Goal: Task Accomplishment & Management: Manage account settings

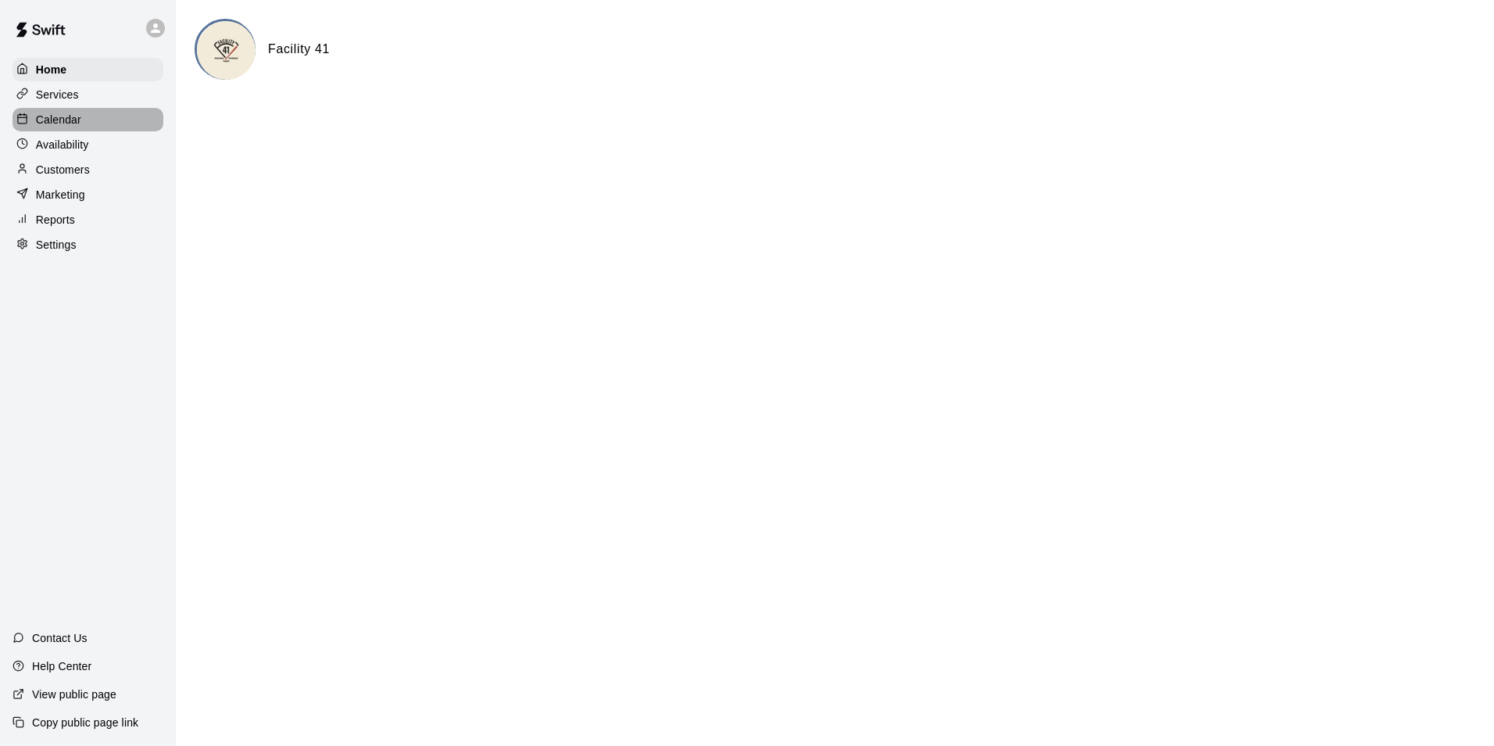
click at [46, 117] on p "Calendar" at bounding box center [58, 120] width 45 height 16
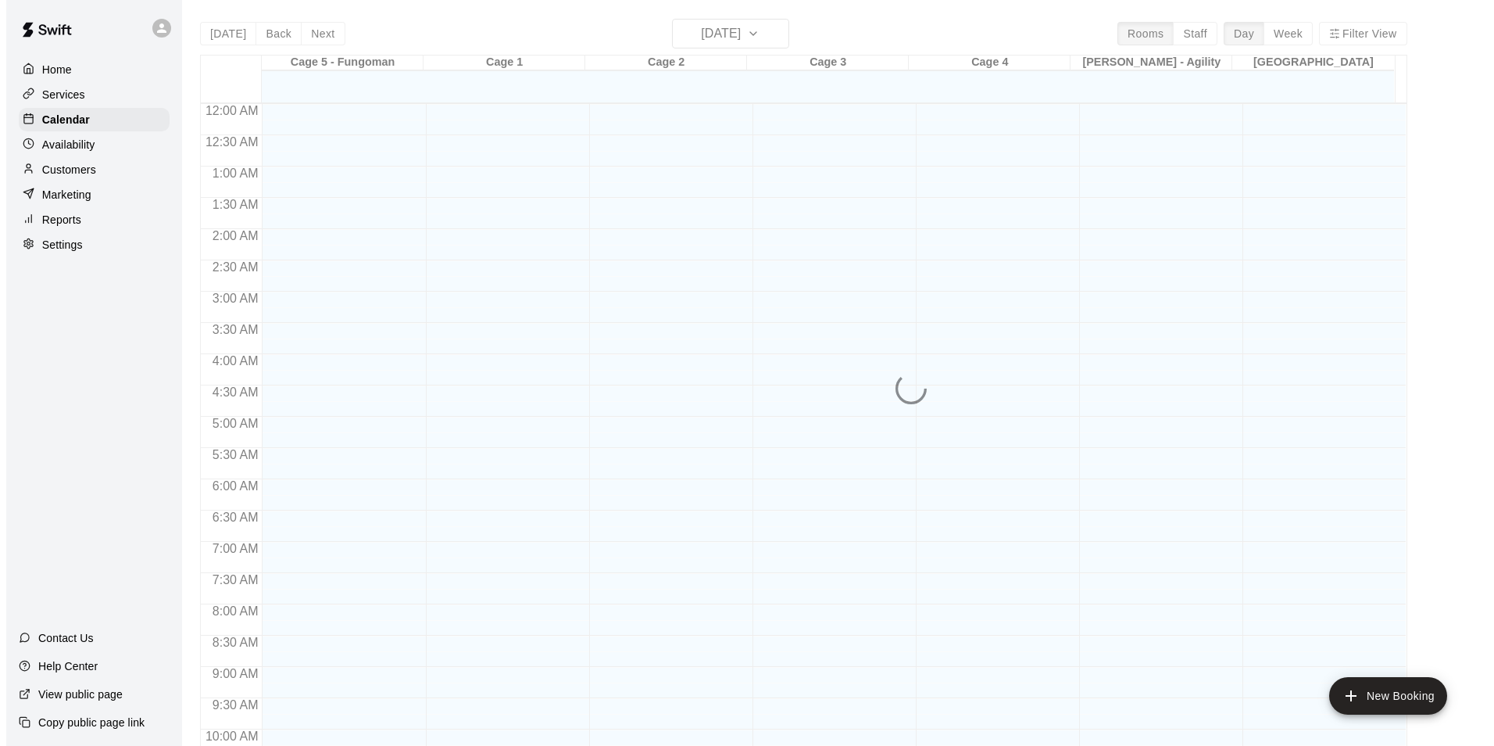
scroll to position [794, 0]
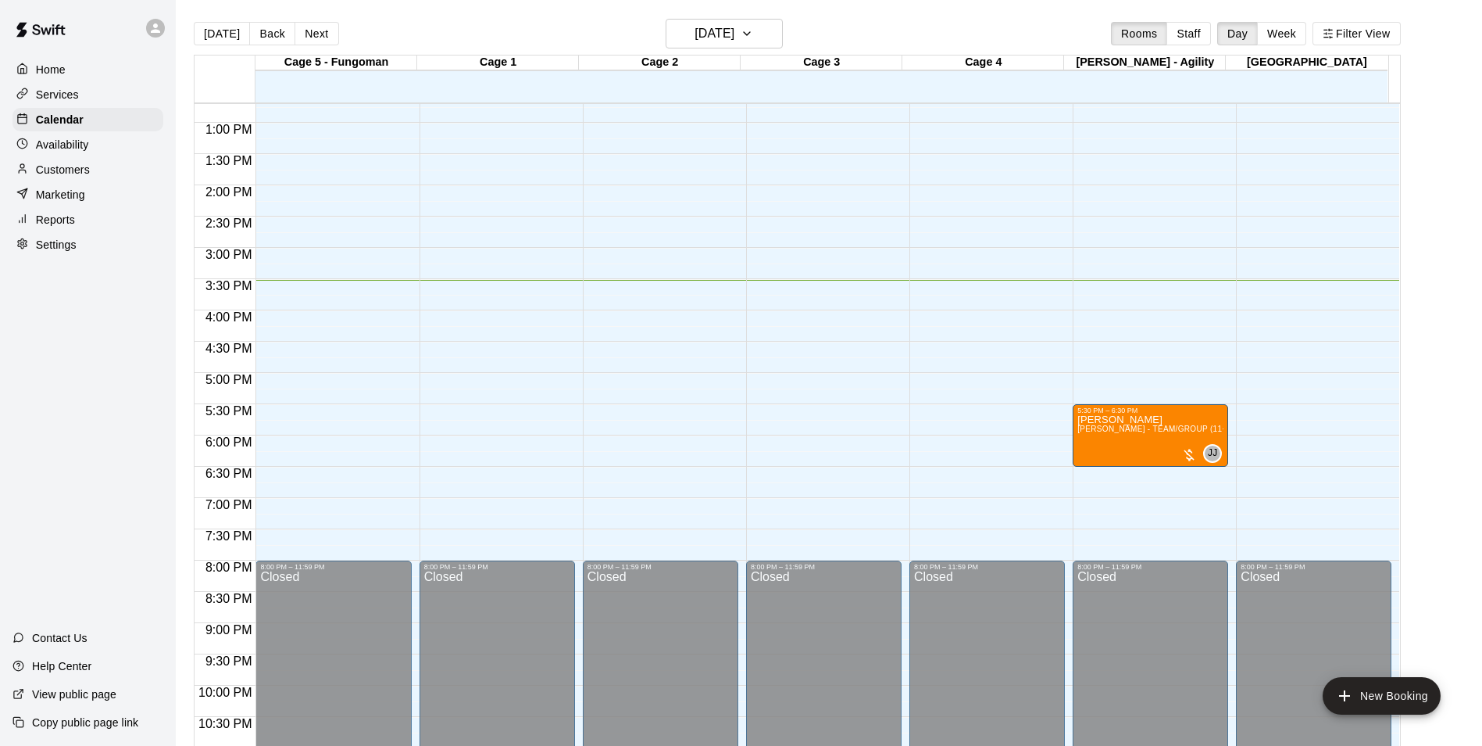
click at [68, 169] on p "Customers" at bounding box center [63, 170] width 54 height 16
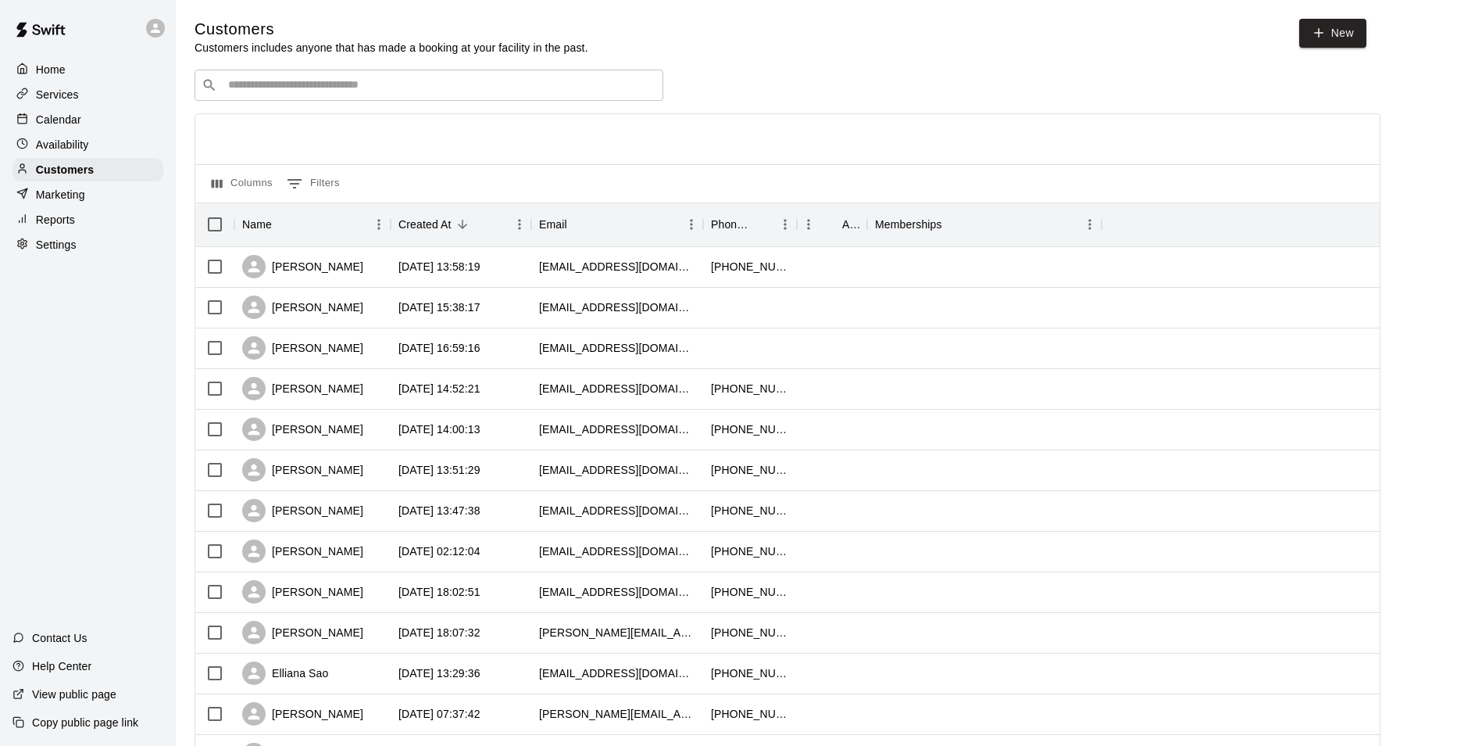
click at [277, 88] on input "Search customers by name or email" at bounding box center [439, 85] width 433 height 16
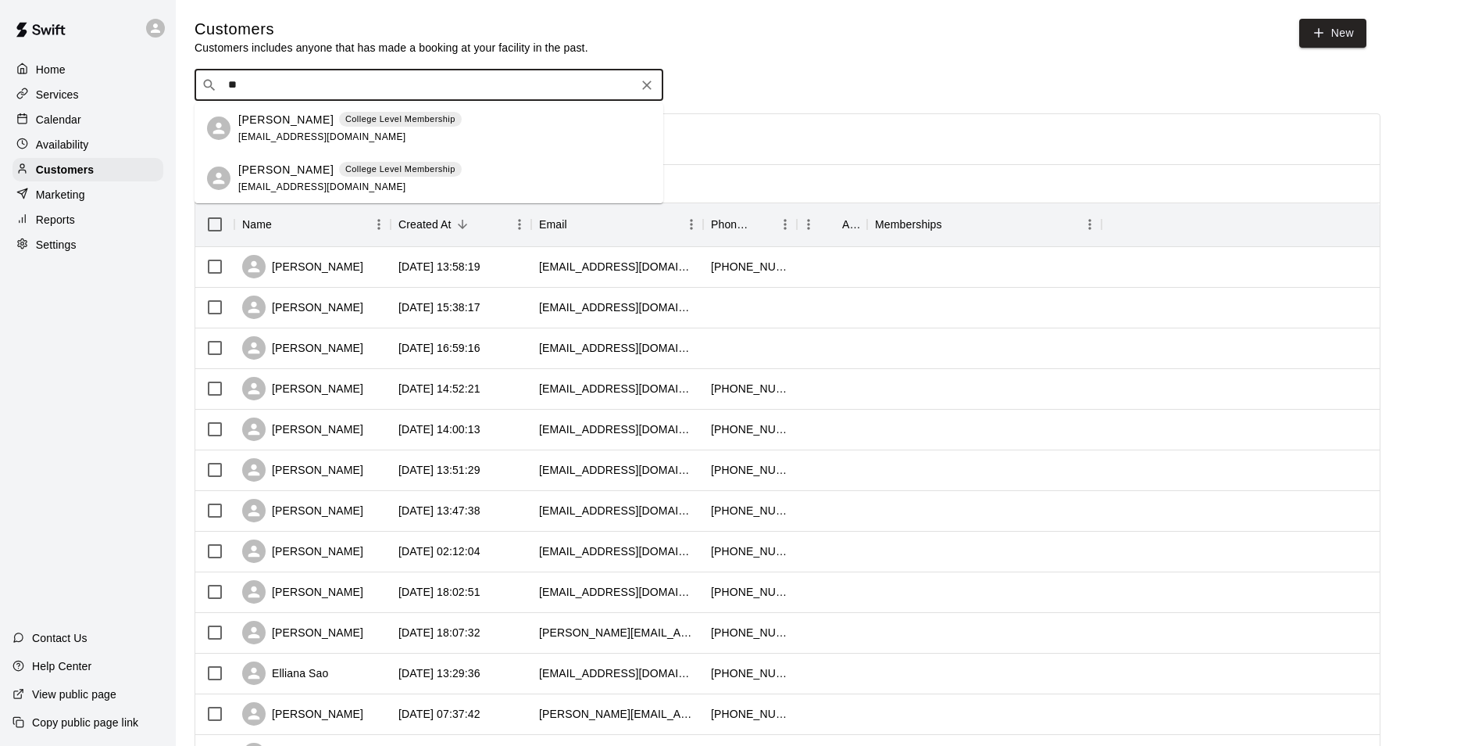
type input "*"
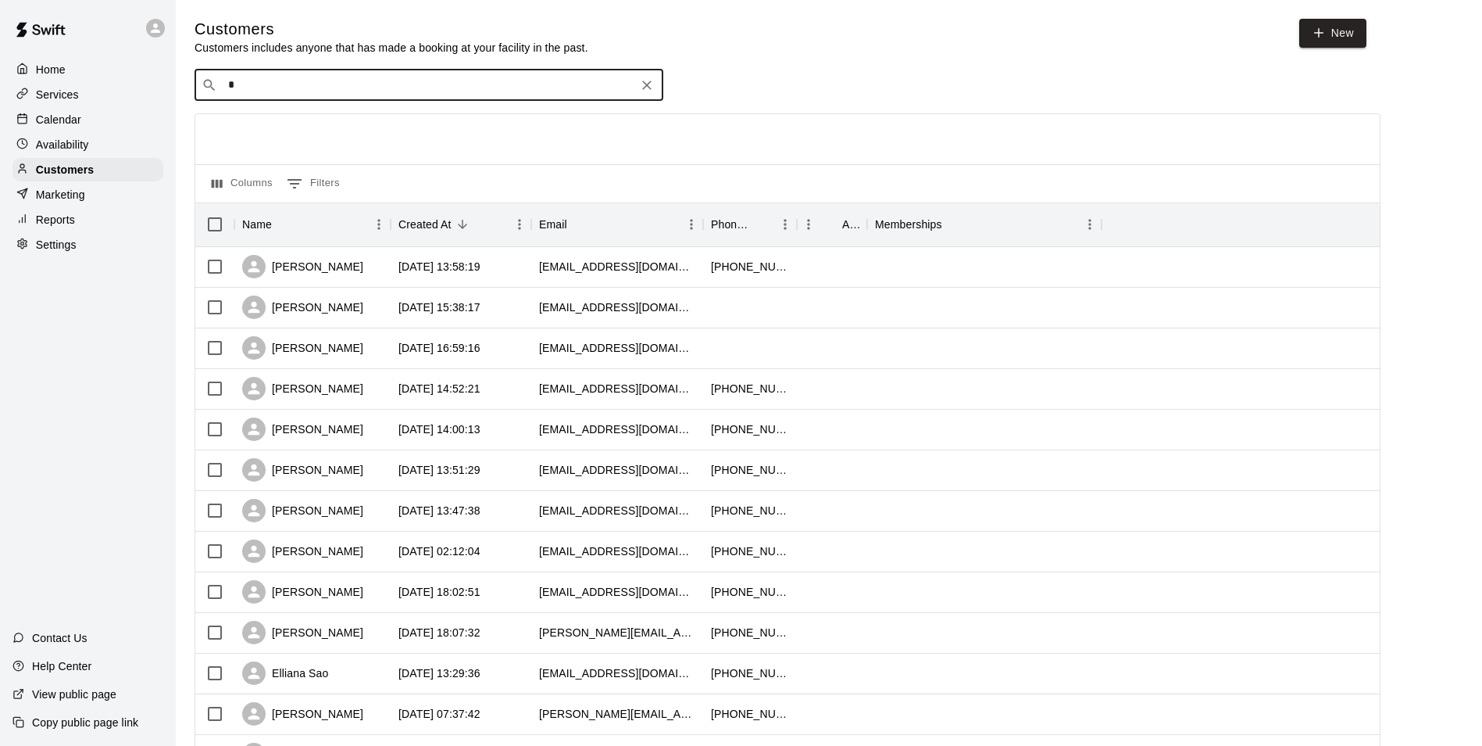
type input "**"
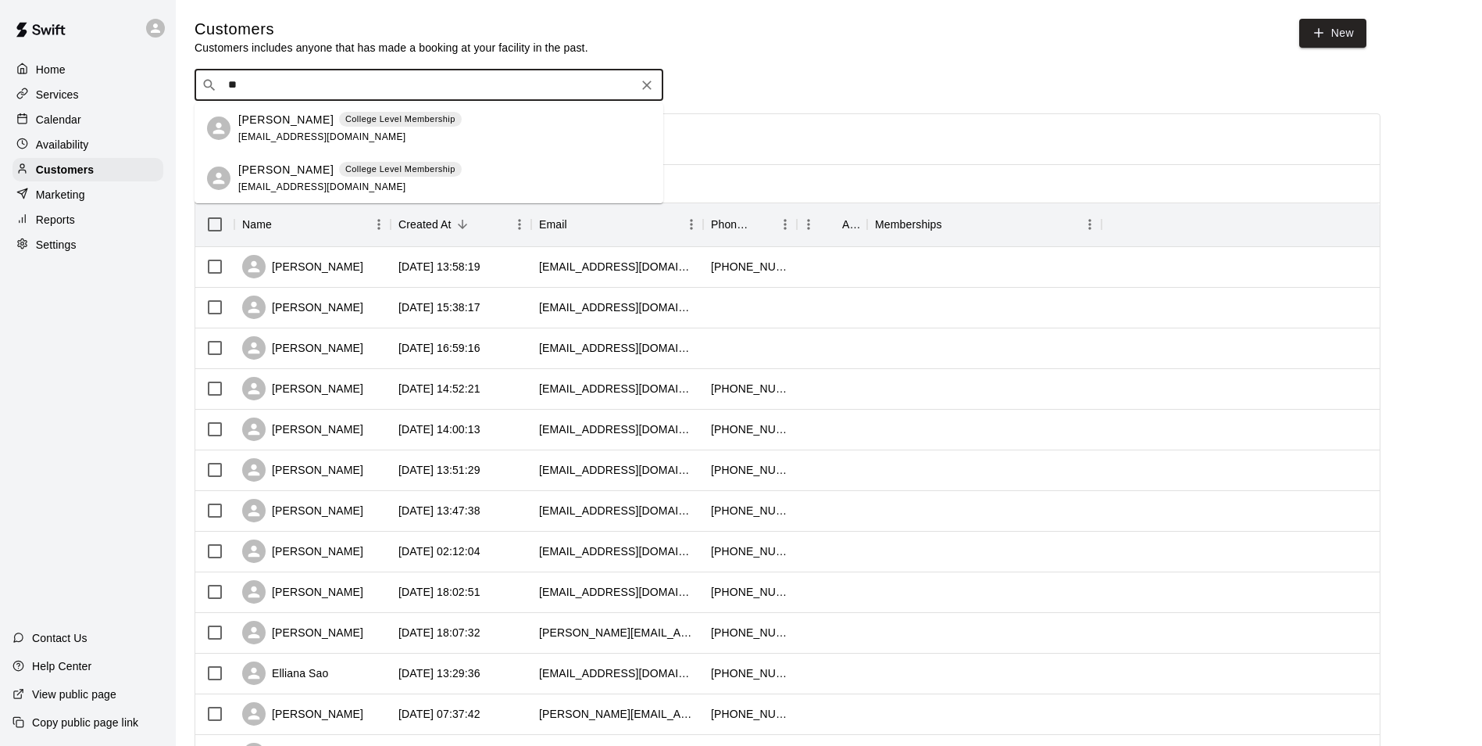
click at [339, 116] on span "College Level Membership" at bounding box center [400, 119] width 123 height 13
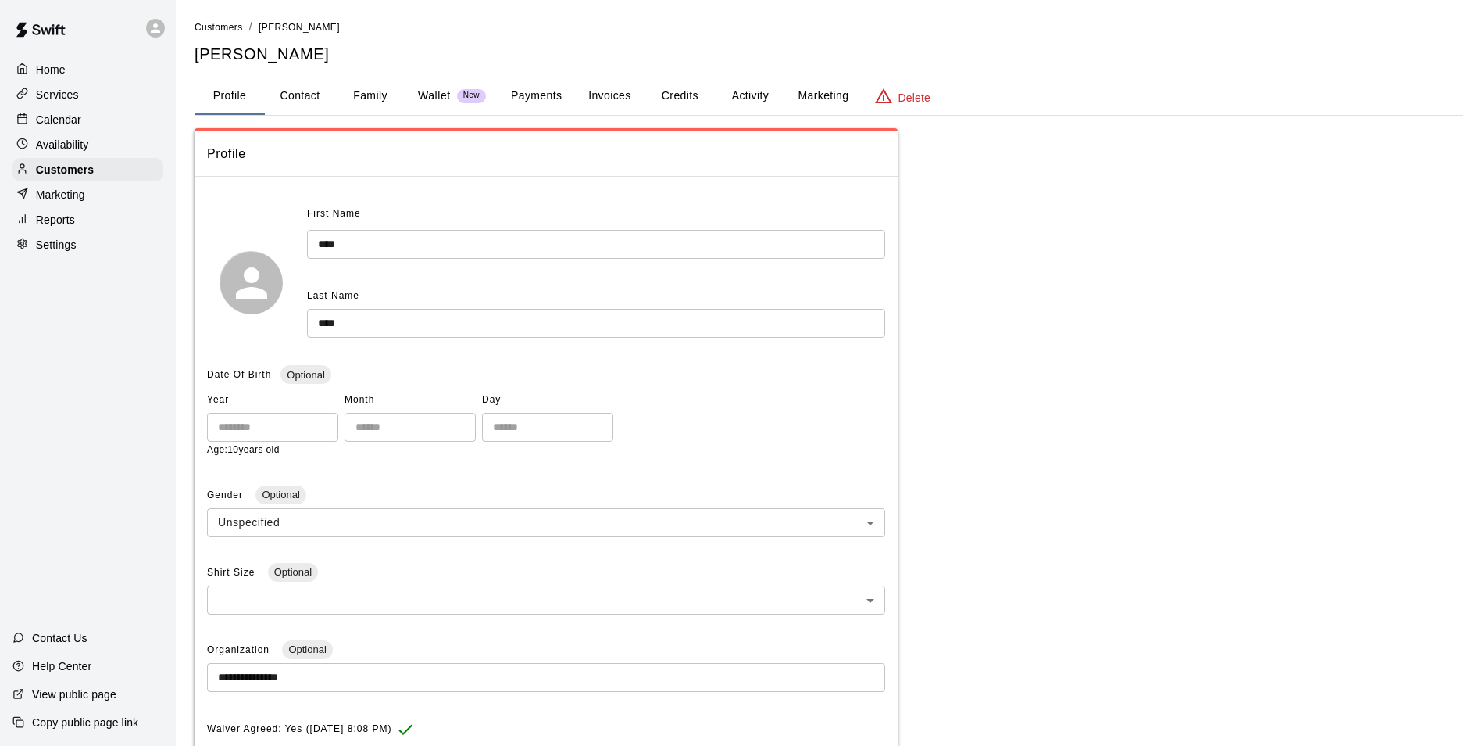
click at [39, 60] on div "Home" at bounding box center [88, 69] width 151 height 23
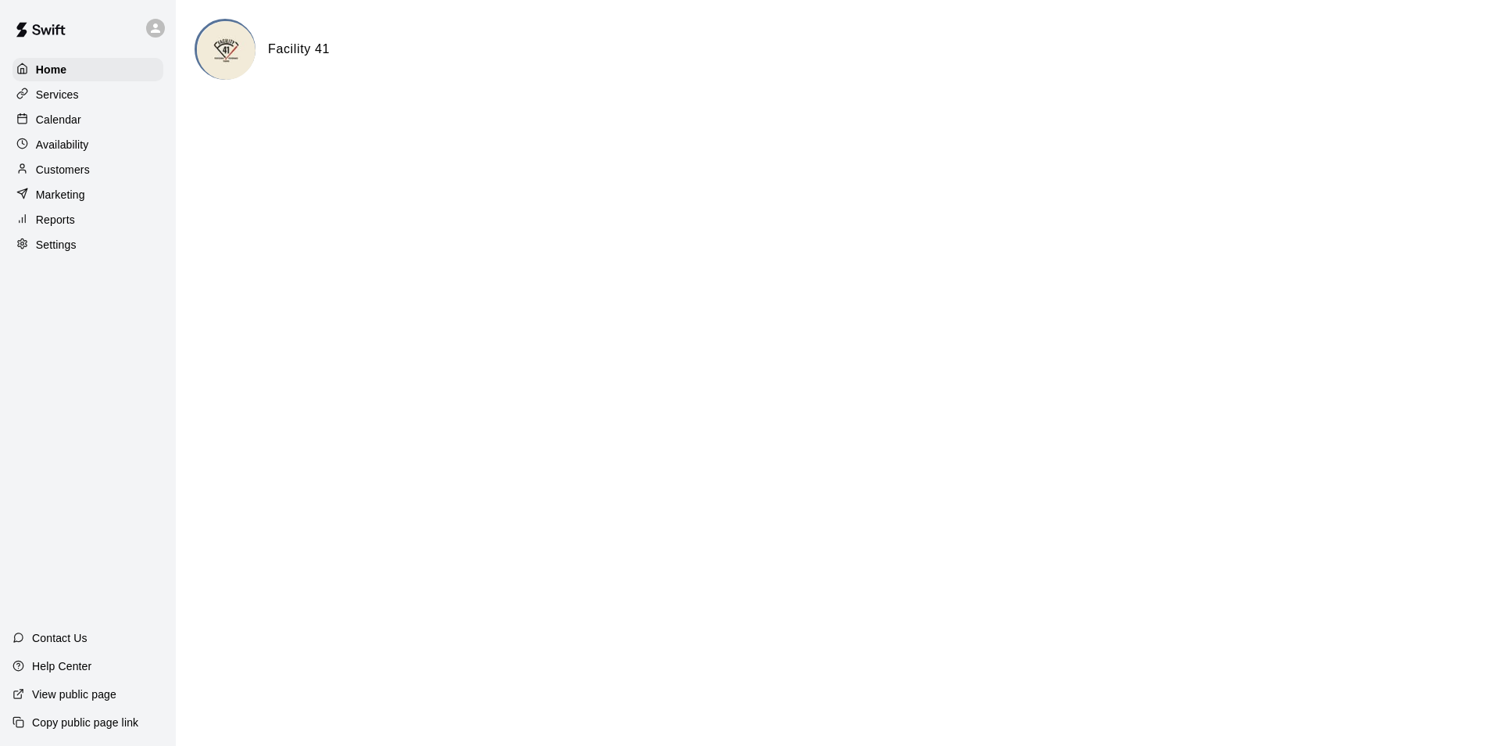
drag, startPoint x: 1241, startPoint y: 482, endPoint x: 958, endPoint y: 442, distance: 285.8
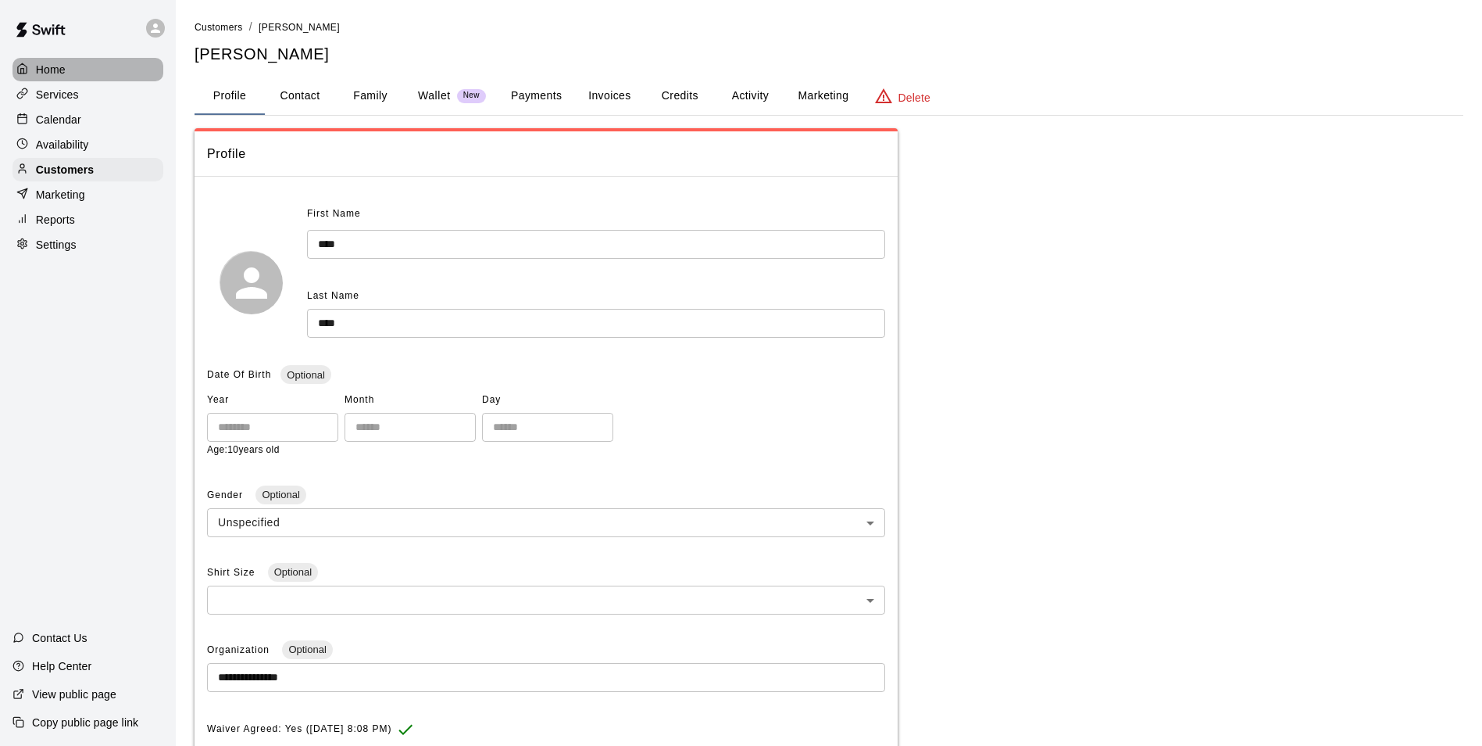
click at [100, 78] on div "Home" at bounding box center [88, 69] width 151 height 23
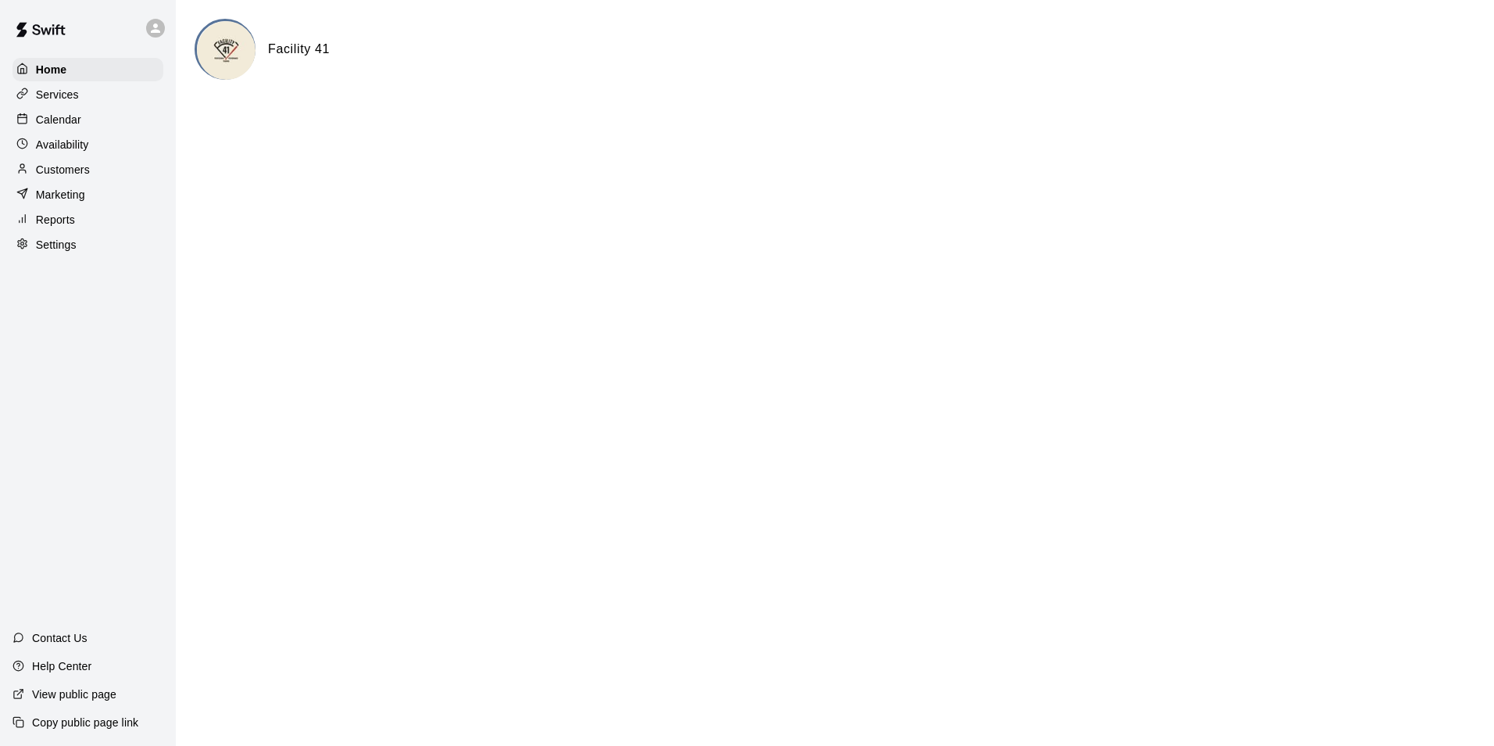
click at [66, 177] on p "Customers" at bounding box center [63, 170] width 54 height 16
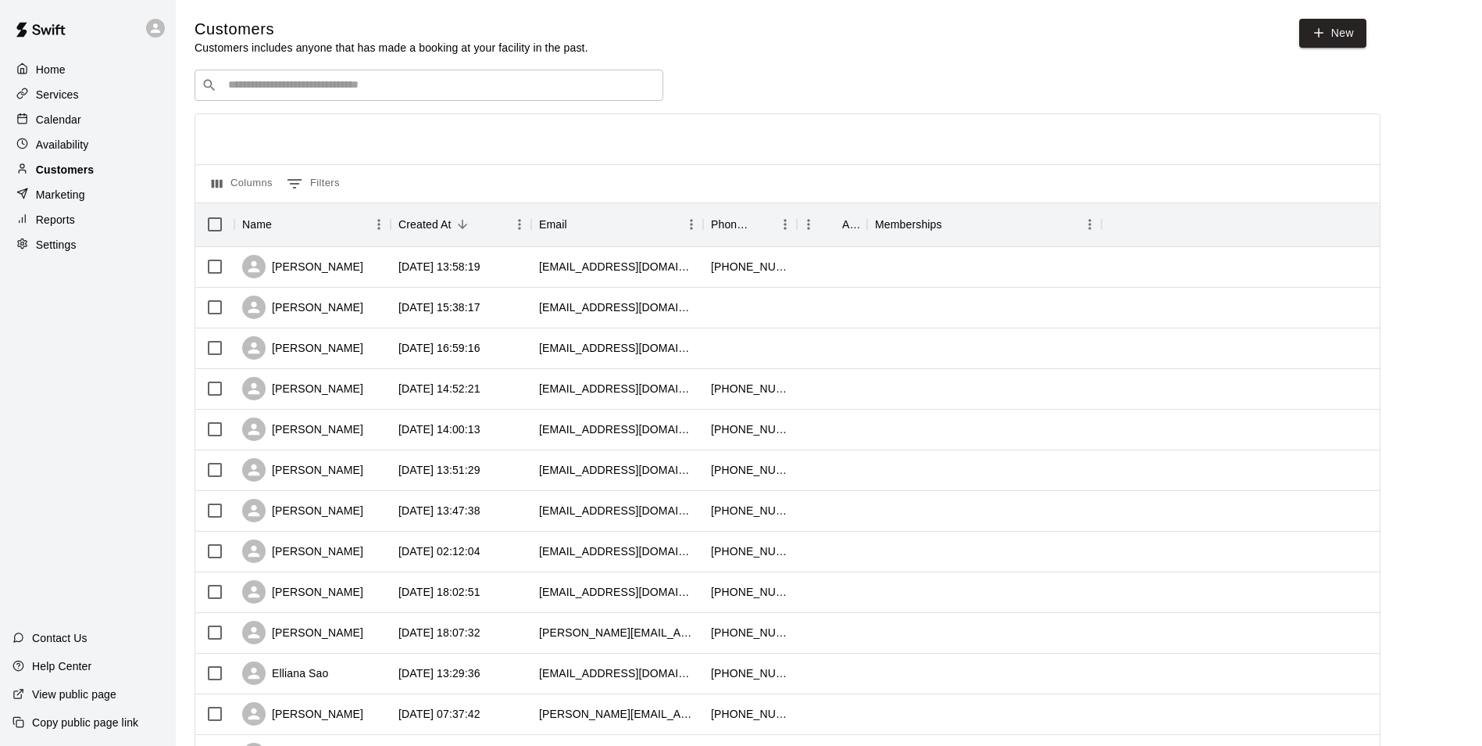
click at [66, 177] on p "Customers" at bounding box center [65, 170] width 58 height 16
click at [59, 65] on p "Home" at bounding box center [51, 70] width 30 height 16
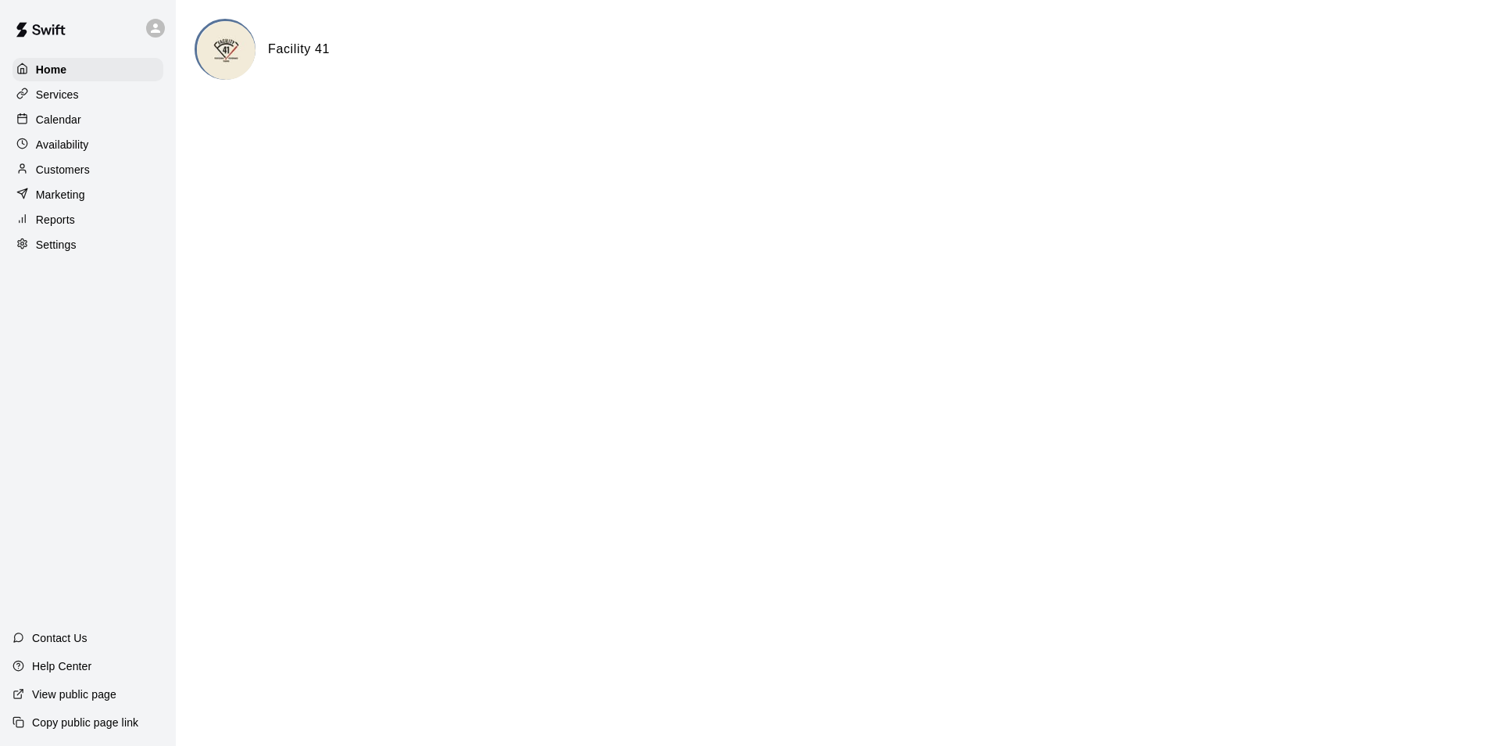
drag, startPoint x: 368, startPoint y: 59, endPoint x: 415, endPoint y: 7, distance: 70.3
click at [415, 51] on div "Facility 41" at bounding box center [835, 49] width 1281 height 61
click at [150, 30] on icon at bounding box center [155, 28] width 14 height 14
click at [250, 123] on div "Sign out" at bounding box center [205, 120] width 102 height 16
click at [94, 121] on div "Calendar" at bounding box center [88, 119] width 151 height 23
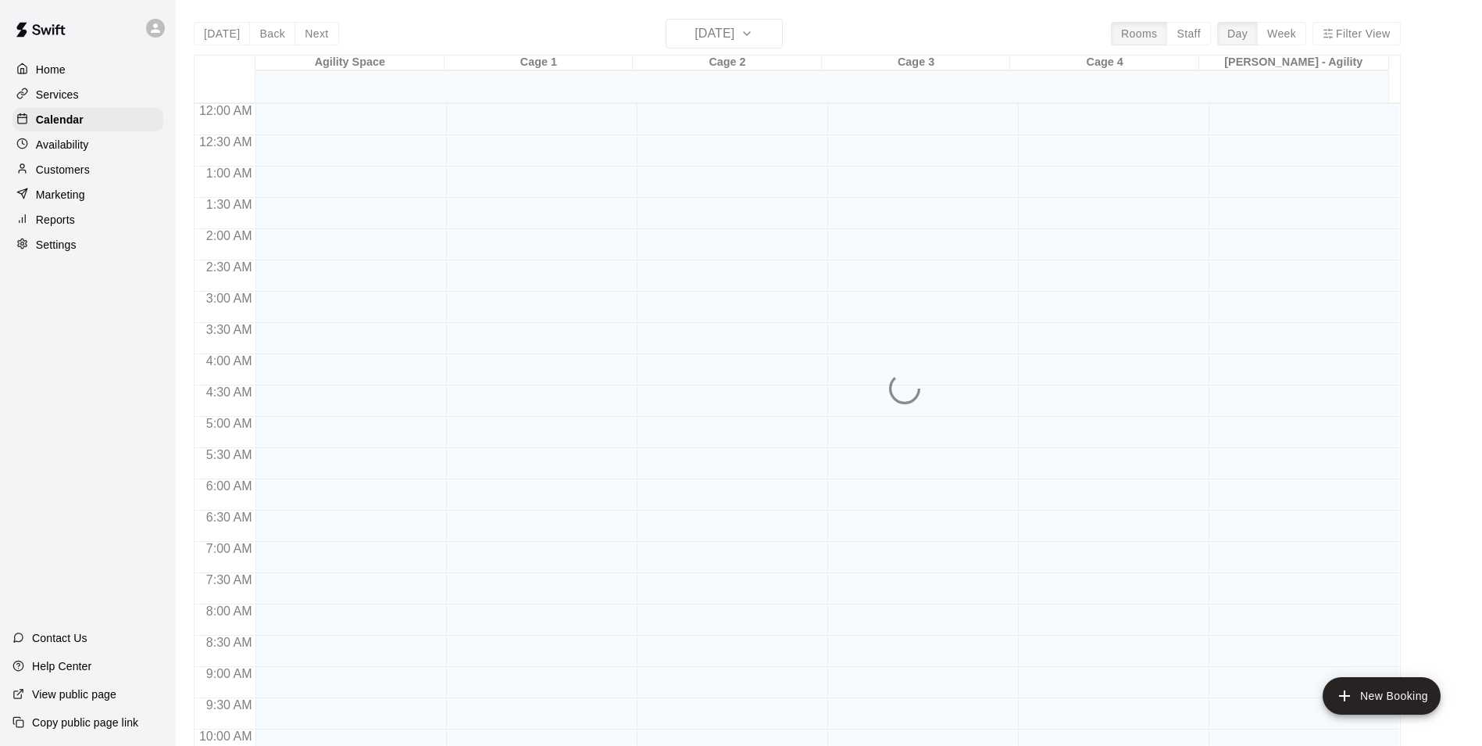
scroll to position [794, 0]
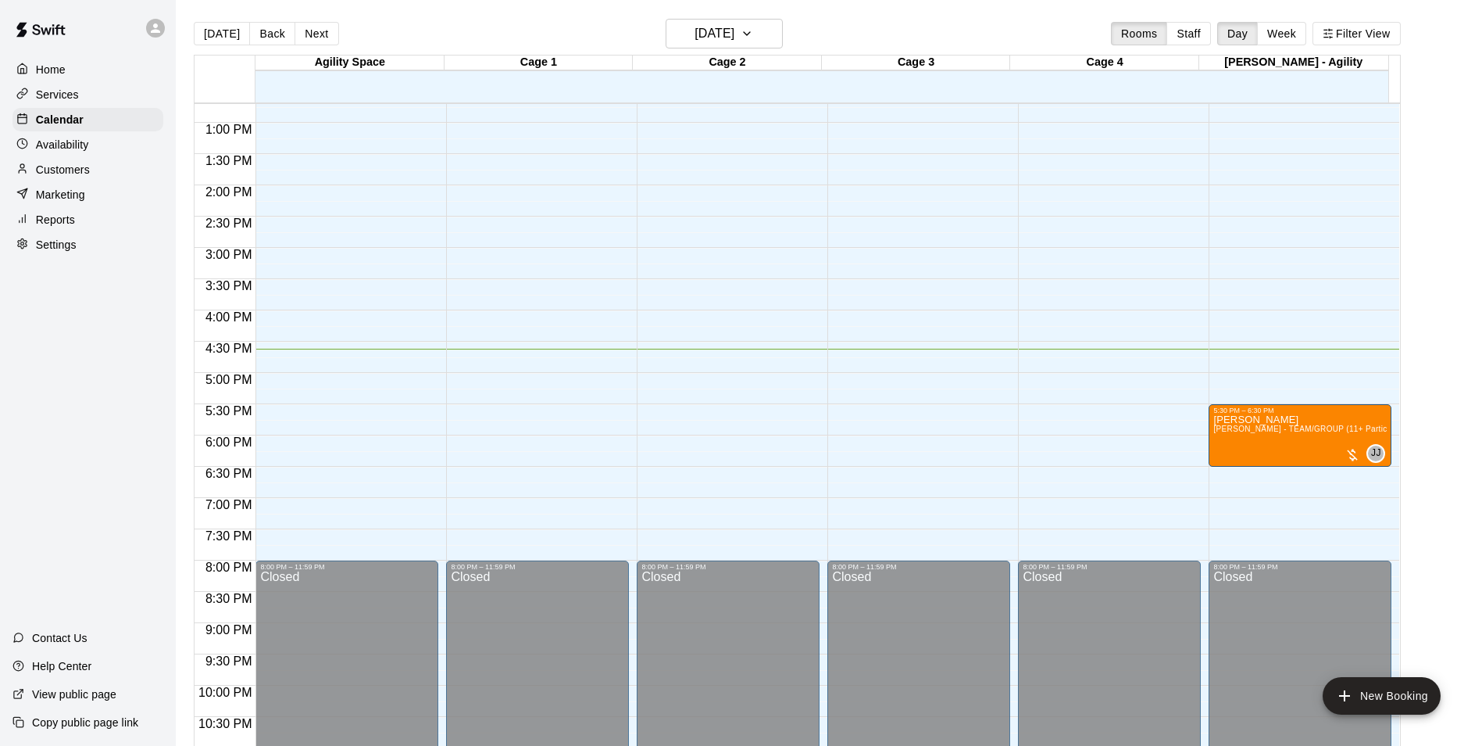
drag, startPoint x: 1062, startPoint y: 418, endPoint x: 75, endPoint y: 257, distance: 1000.0
click at [57, 290] on div "Home Services Calendar Availability Customers Marketing Reports Settings Contac…" at bounding box center [88, 373] width 176 height 746
click at [95, 159] on div "Home Services Calendar Availability Customers Marketing Reports Settings" at bounding box center [88, 157] width 176 height 202
click at [94, 170] on div "Customers" at bounding box center [88, 169] width 151 height 23
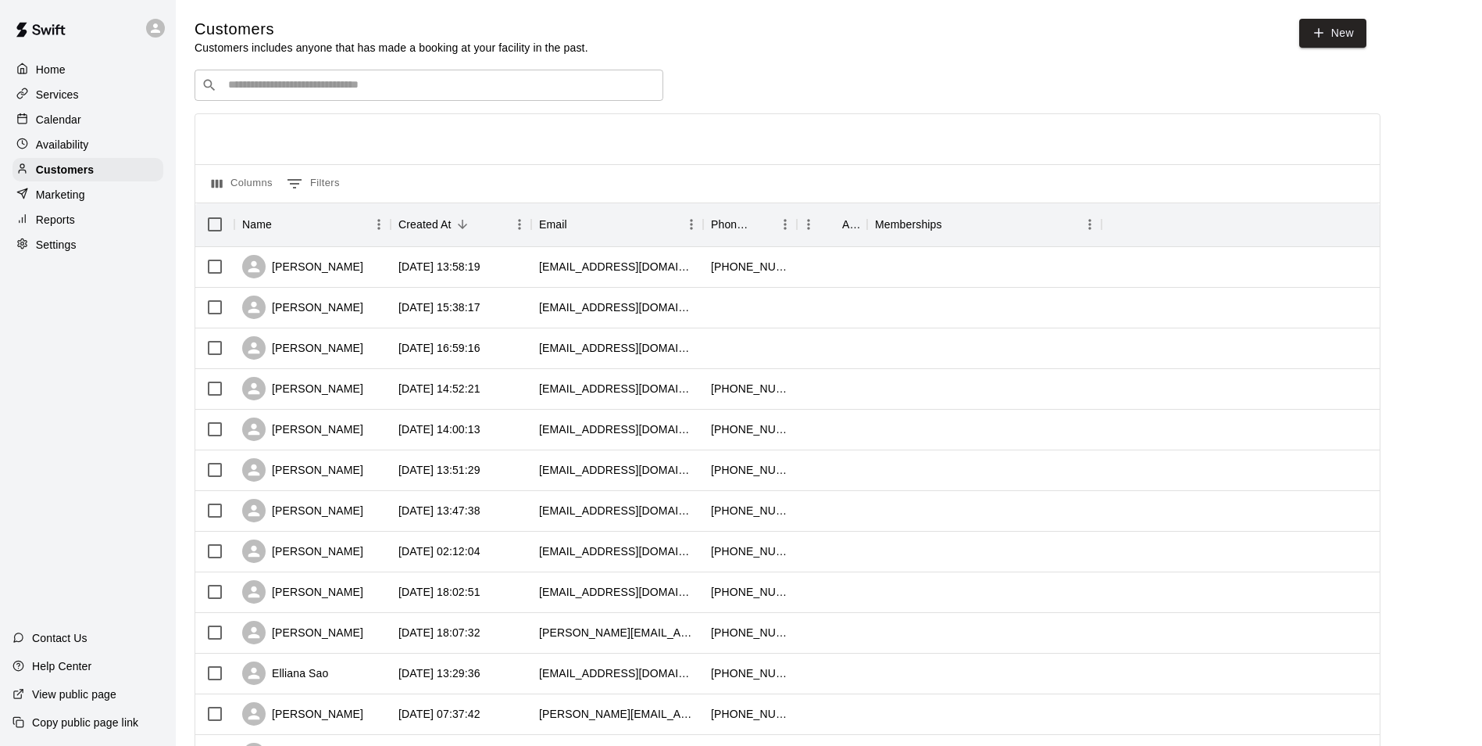
click at [299, 97] on div "​ ​" at bounding box center [429, 85] width 469 height 31
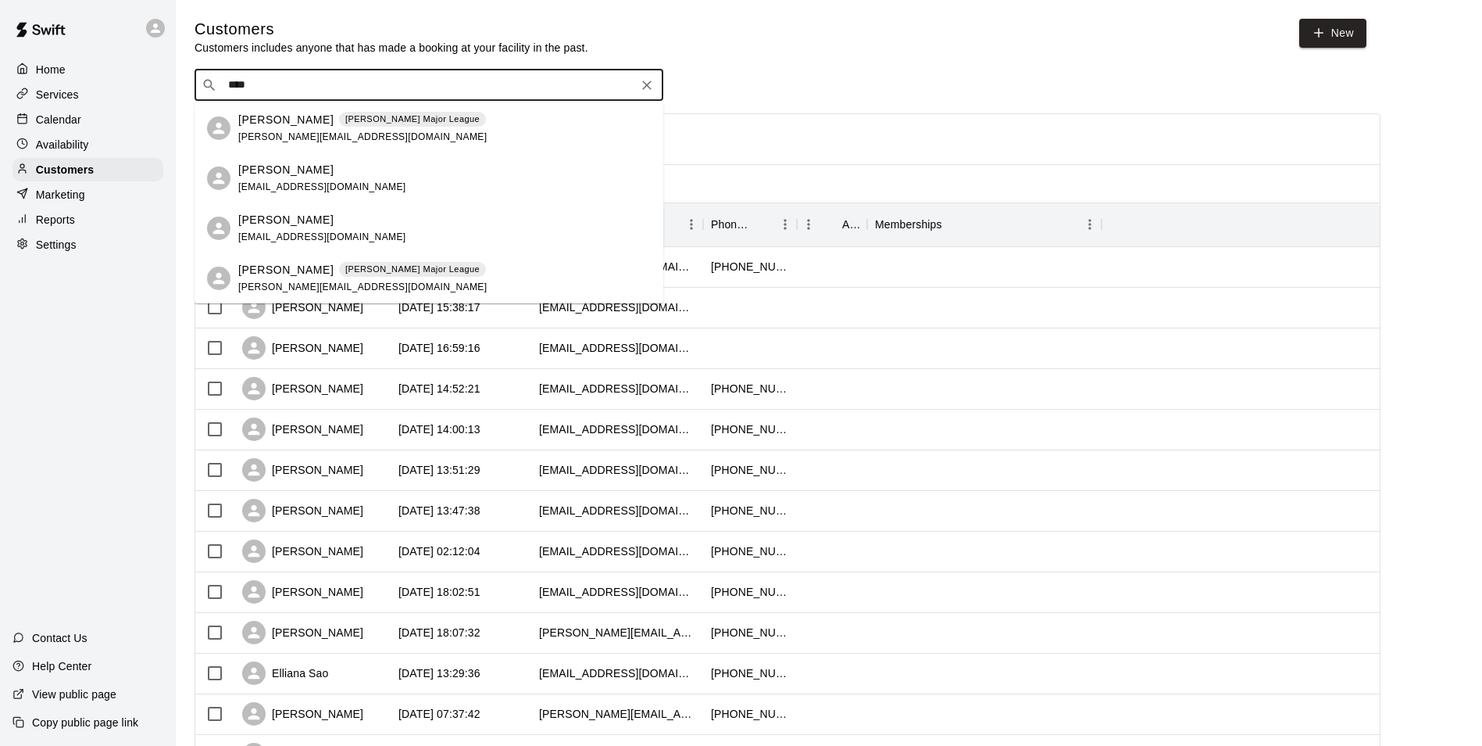
type input "*****"
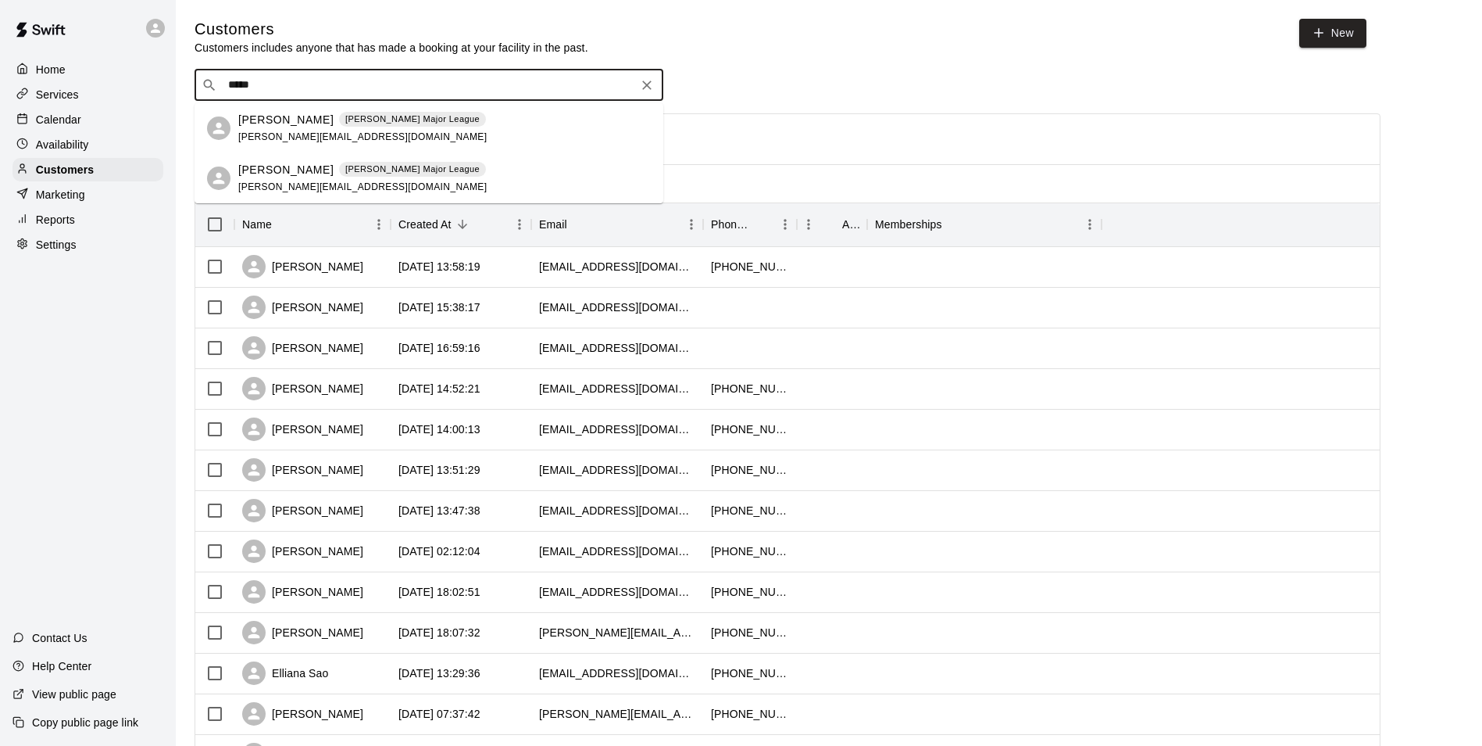
click at [305, 181] on span "[PERSON_NAME][EMAIL_ADDRESS][DOMAIN_NAME]" at bounding box center [362, 186] width 249 height 11
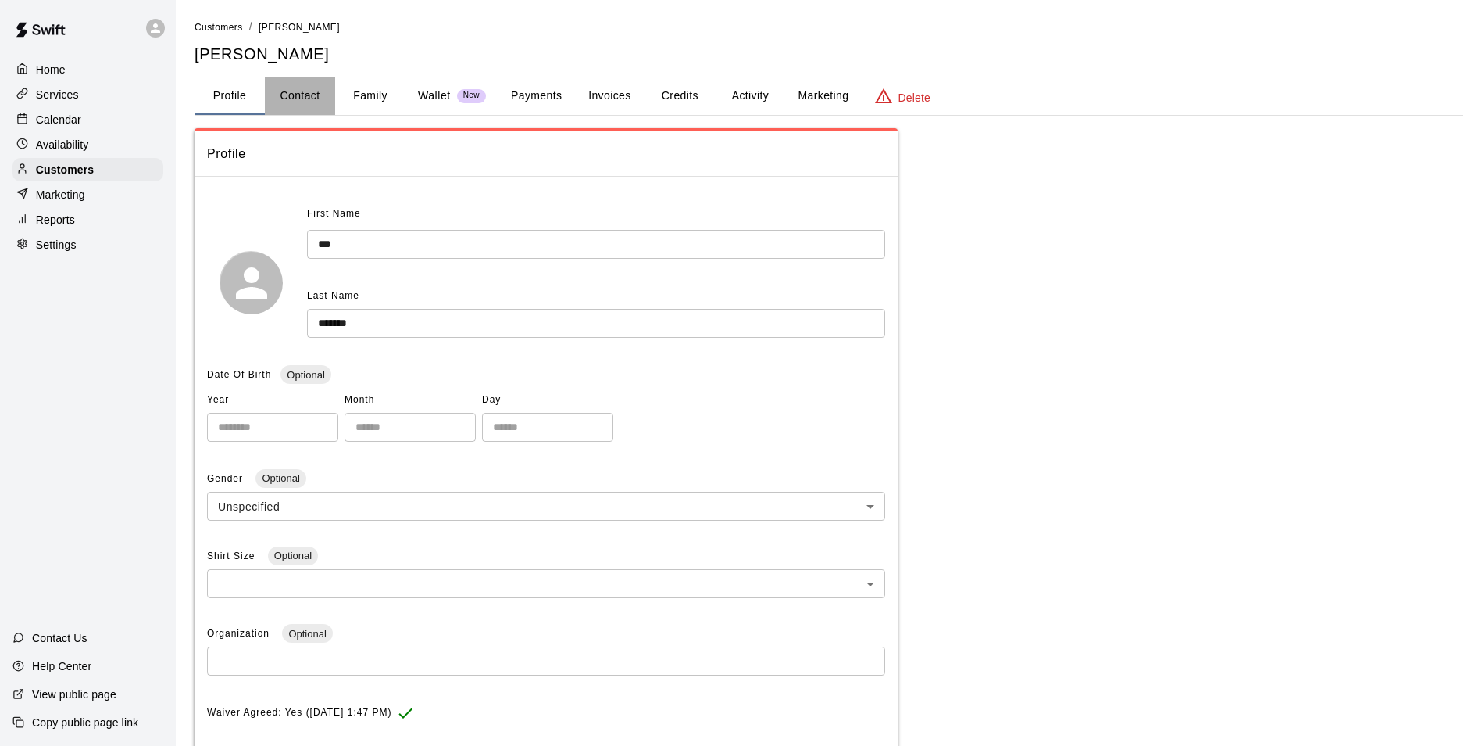
click at [320, 95] on button "Contact" at bounding box center [300, 96] width 70 height 38
select select "**"
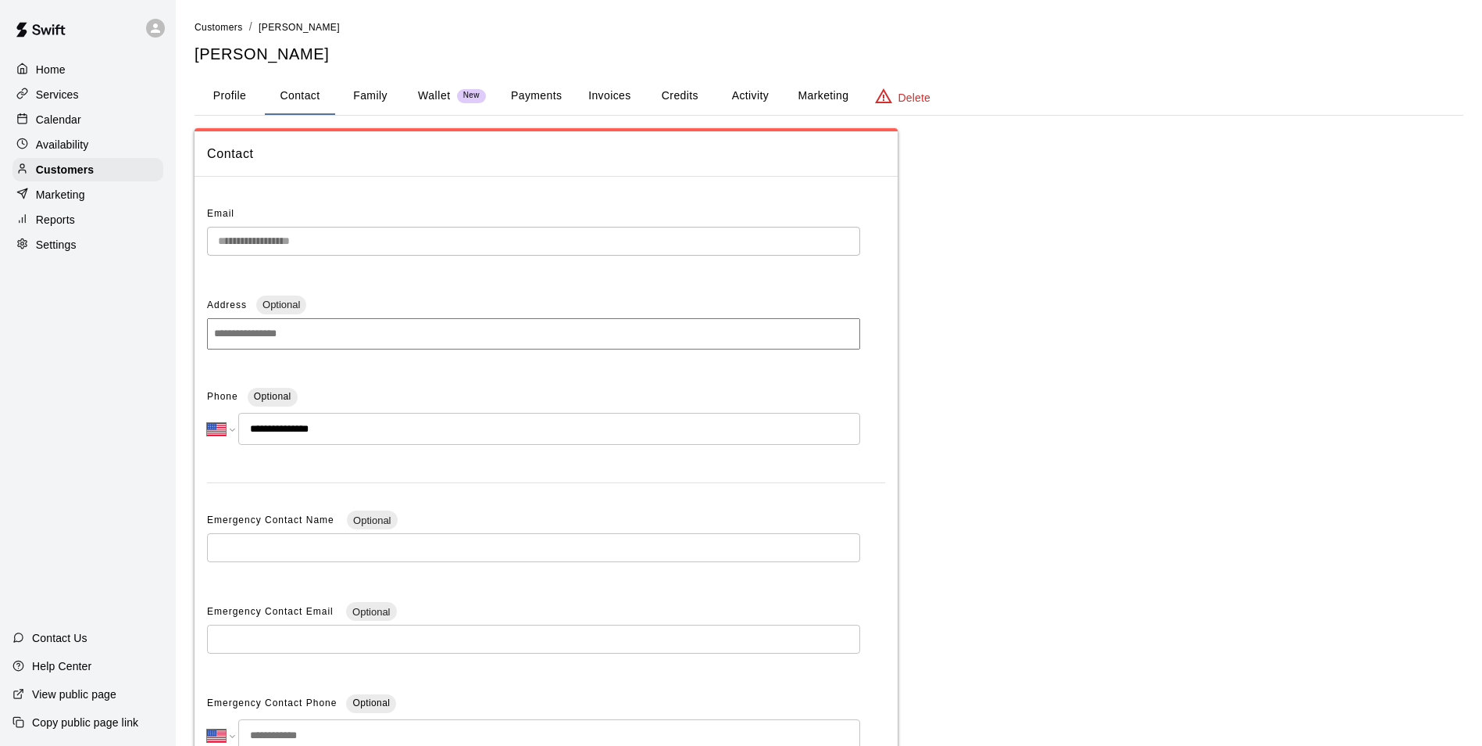
click at [61, 65] on p "Home" at bounding box center [51, 70] width 30 height 16
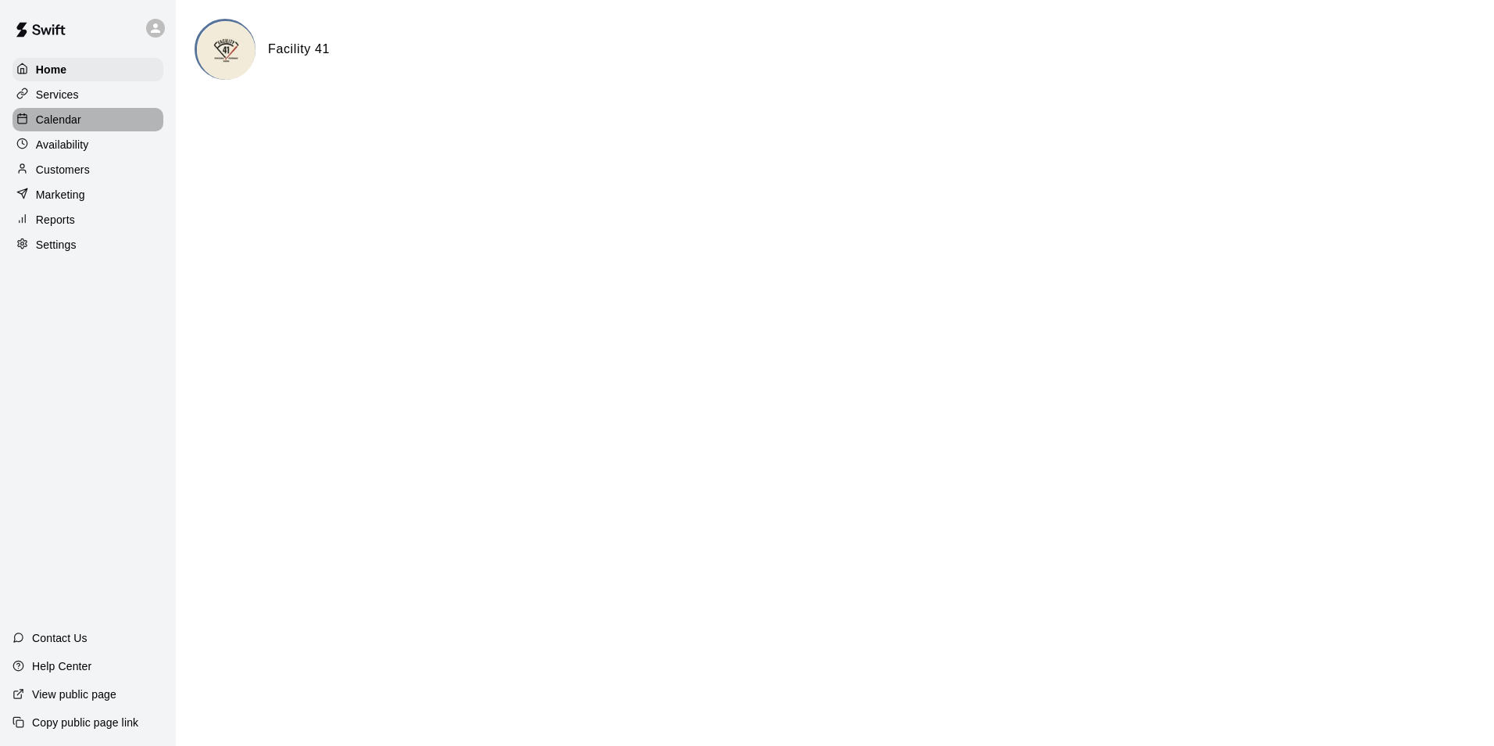
click at [48, 123] on p "Calendar" at bounding box center [58, 120] width 45 height 16
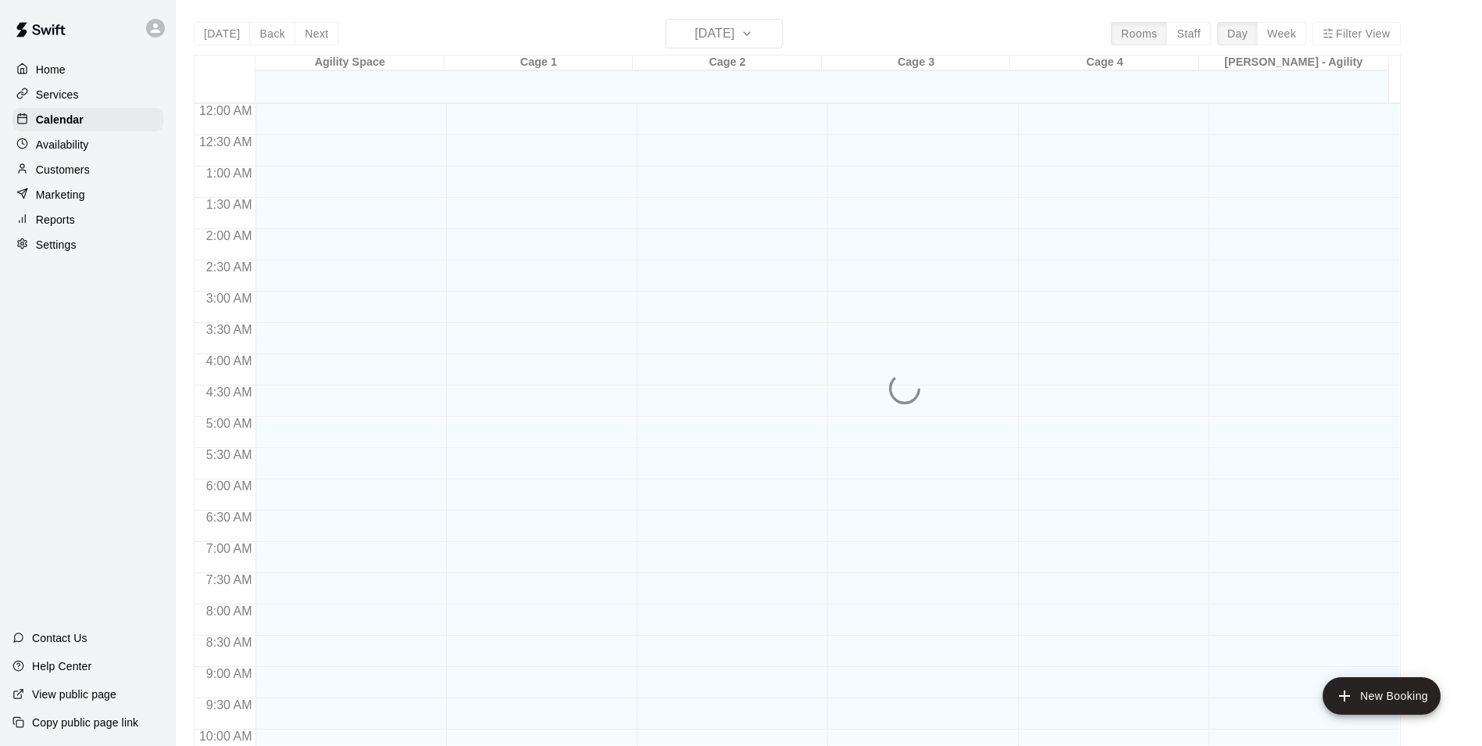
scroll to position [794, 0]
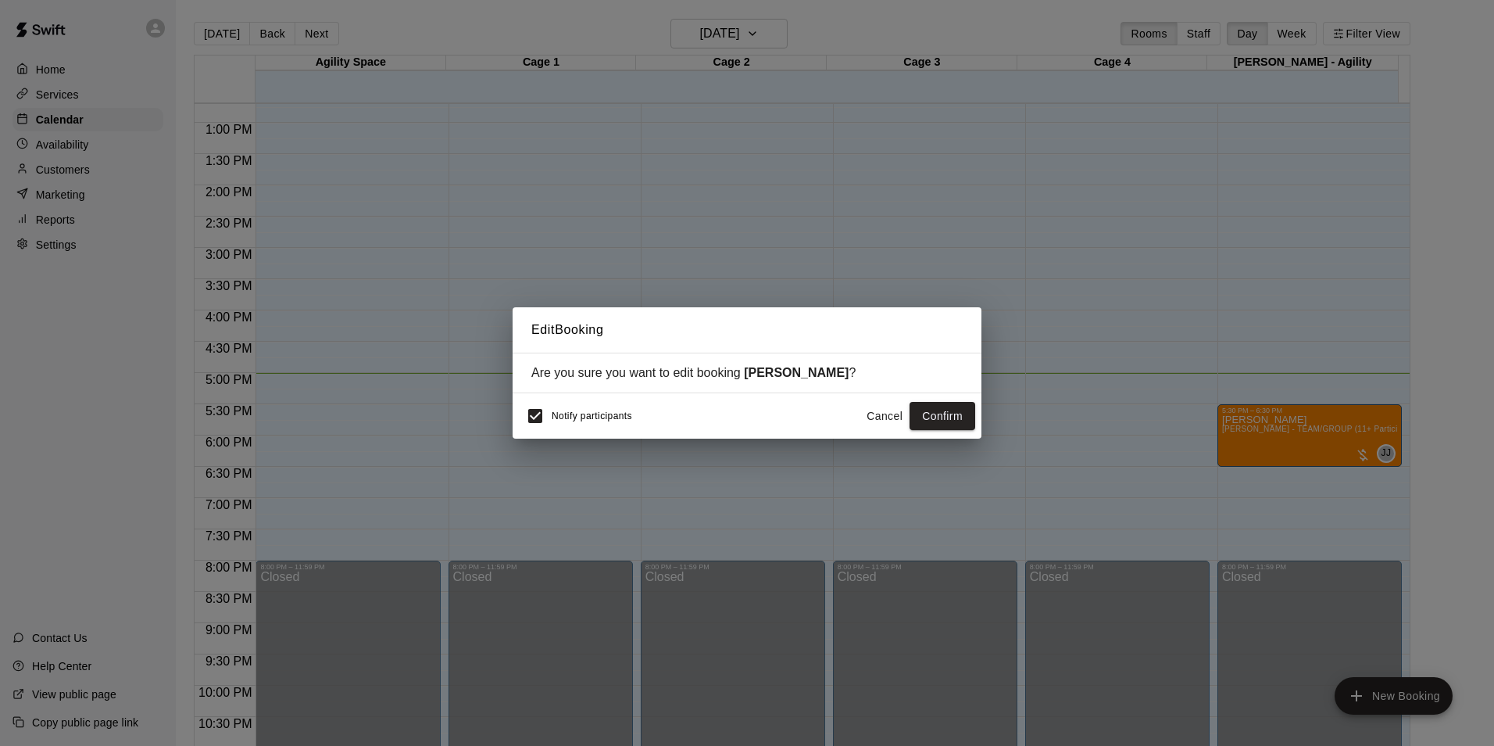
click at [887, 416] on button "Cancel" at bounding box center [885, 416] width 50 height 29
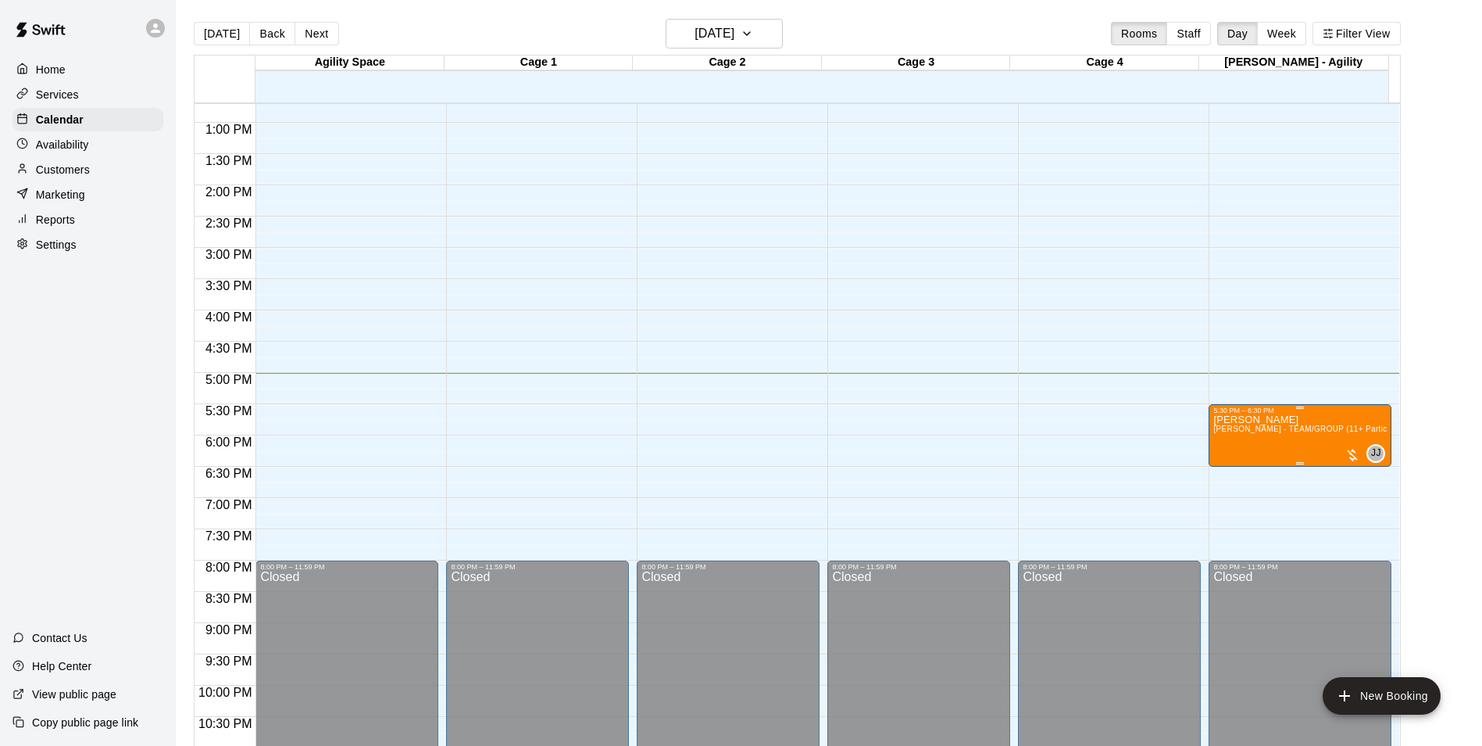
click at [1237, 427] on span "[PERSON_NAME] - TEAM/GROUP (11+ Participants) Speed, Strength & Agility Trainin…" at bounding box center [1393, 428] width 359 height 9
click at [1228, 473] on img "edit" at bounding box center [1228, 479] width 18 height 18
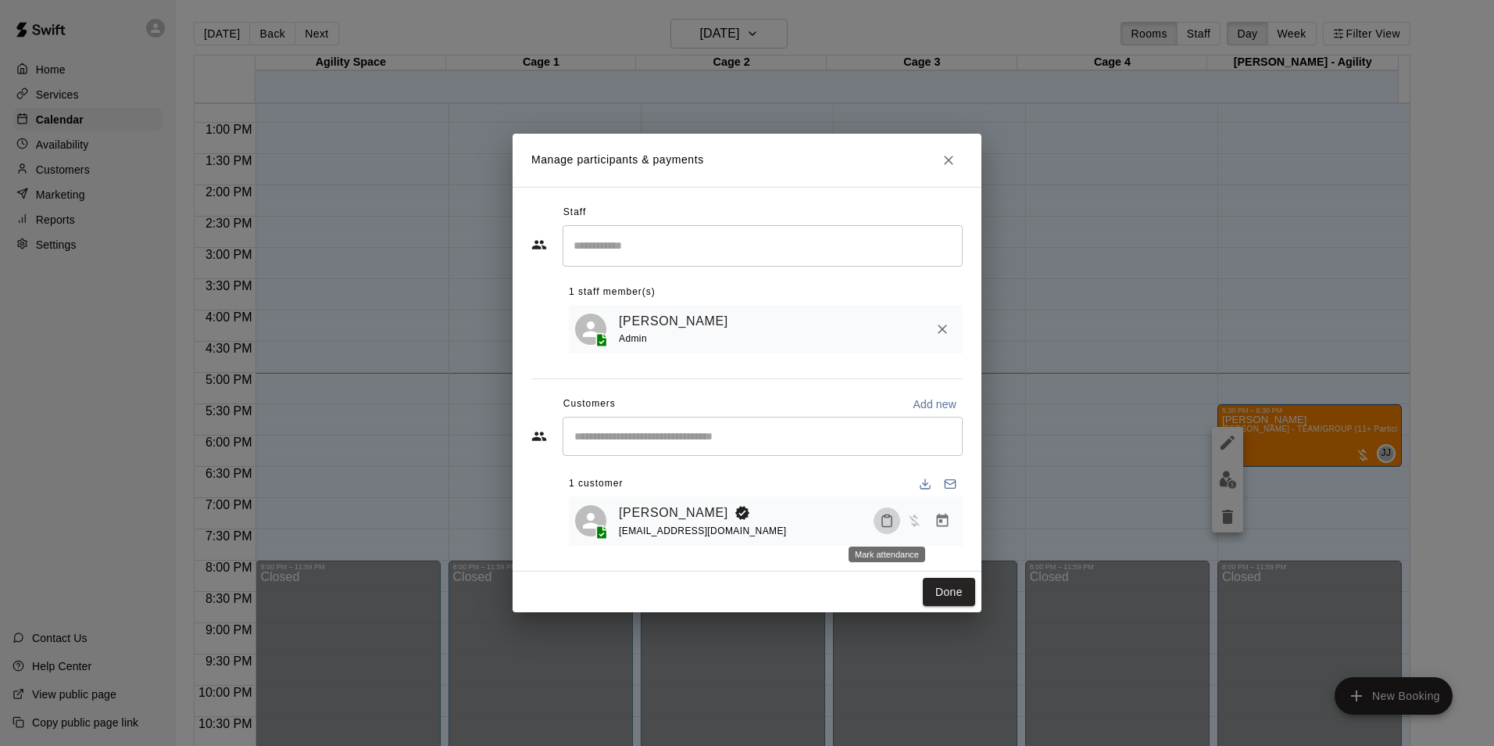
click at [884, 526] on icon "Mark attendance" at bounding box center [887, 520] width 14 height 14
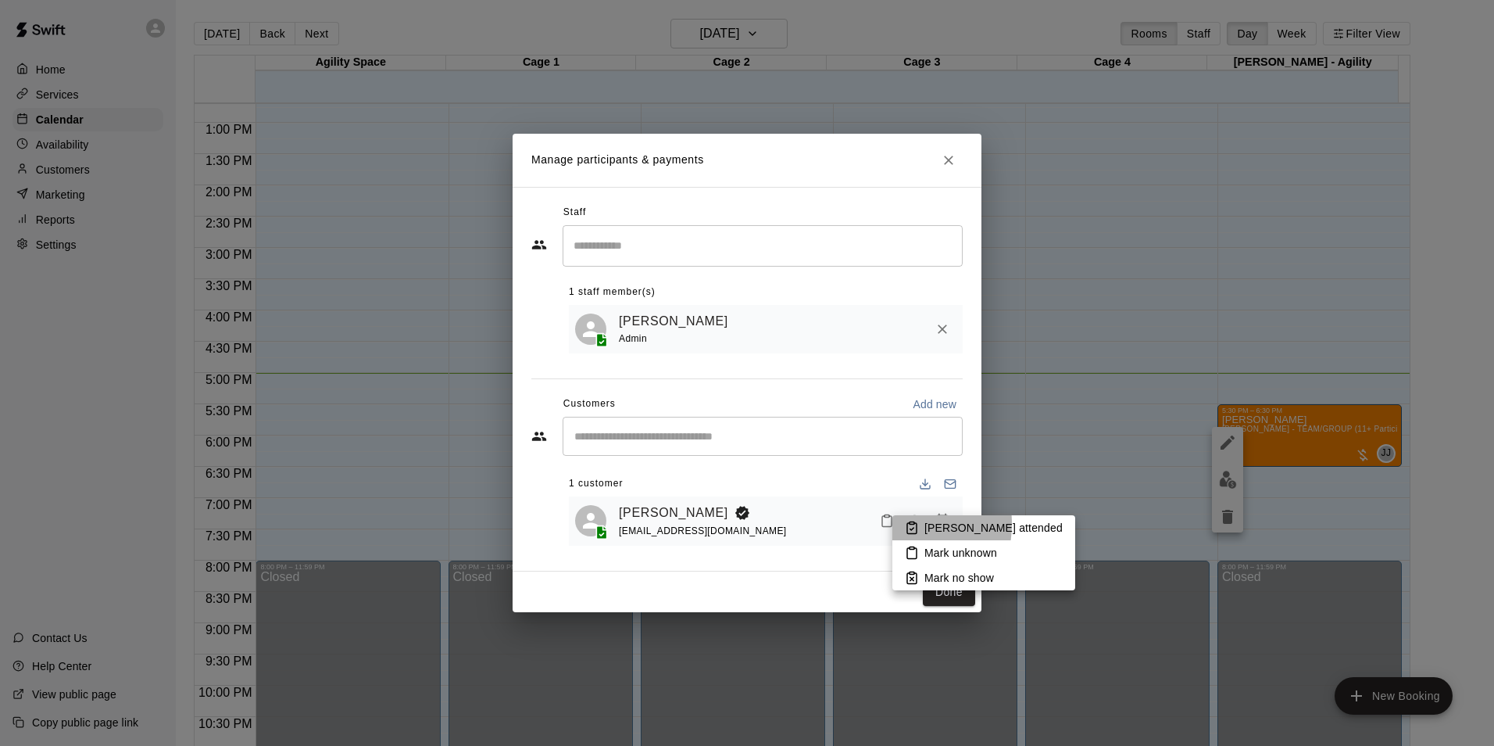
click at [894, 524] on li "Mark attended" at bounding box center [983, 527] width 183 height 25
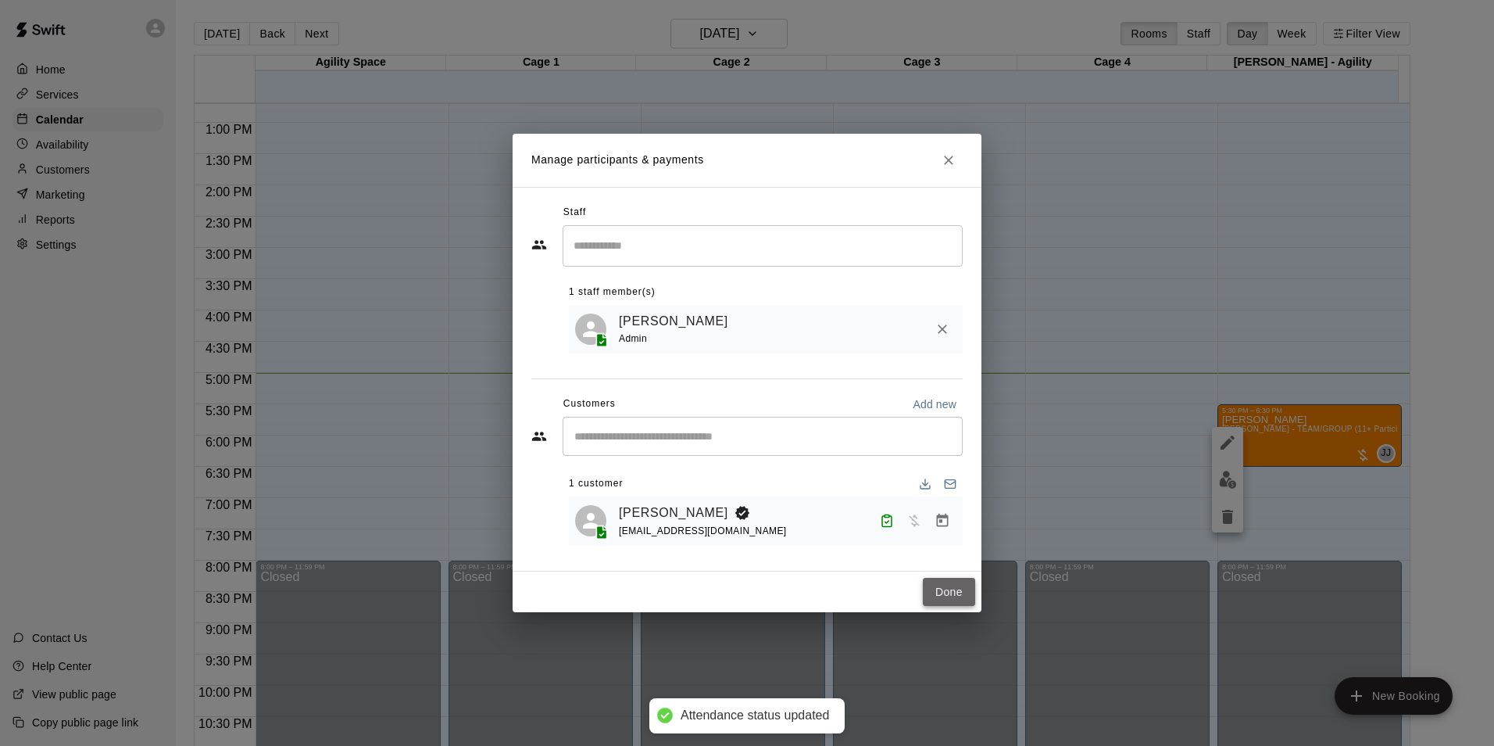
click at [963, 592] on button "Done" at bounding box center [949, 591] width 52 height 29
